Goal: Information Seeking & Learning: Learn about a topic

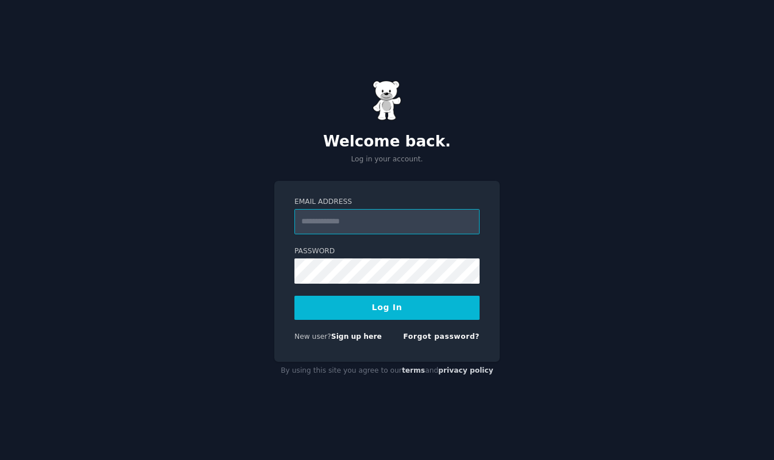
click at [442, 220] on input "Email Address" at bounding box center [386, 221] width 185 height 25
click at [443, 223] on input "Email Address" at bounding box center [386, 221] width 185 height 25
click at [351, 284] on form "Email Address Password Log In New user? Sign up here Forgot password?" at bounding box center [386, 271] width 185 height 149
click at [341, 226] on input "Email Address" at bounding box center [386, 221] width 185 height 25
type input "**********"
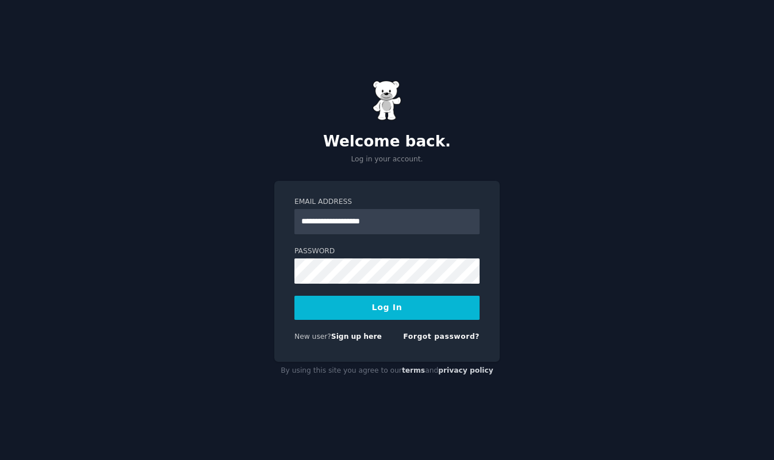
click at [375, 306] on button "Log In" at bounding box center [386, 308] width 185 height 24
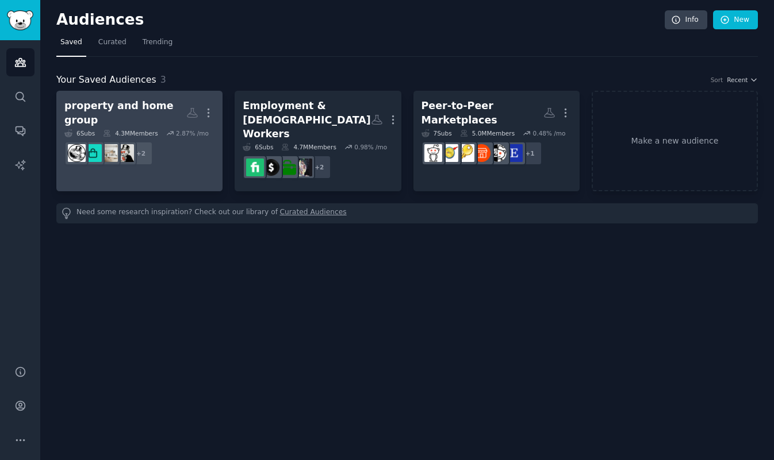
click at [151, 110] on div "property and home group" at bounding box center [125, 113] width 122 height 28
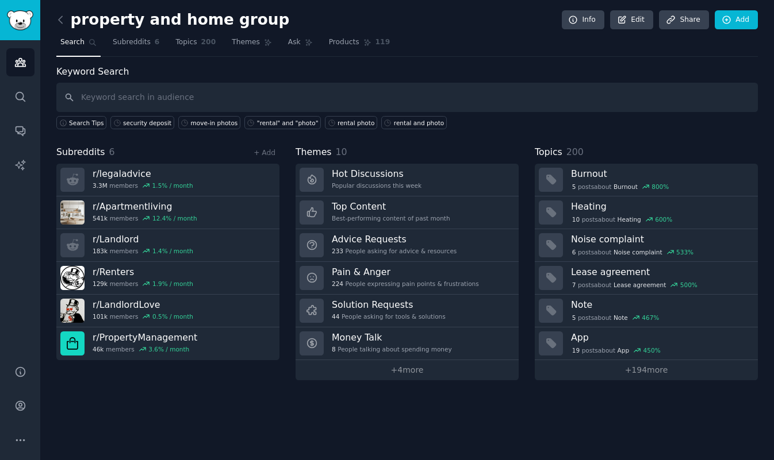
click at [468, 51] on nav "Search Subreddits 6 Topics 200 Themes Ask Products 119" at bounding box center [406, 45] width 701 height 24
click at [448, 39] on nav "Search Subreddits 6 Topics 200 Themes Ask Products 119" at bounding box center [406, 45] width 701 height 24
click at [471, 75] on div "Keyword Search Search Tips security deposit move-in photos "rental" and "photo"…" at bounding box center [406, 97] width 701 height 65
